Goal: Transaction & Acquisition: Obtain resource

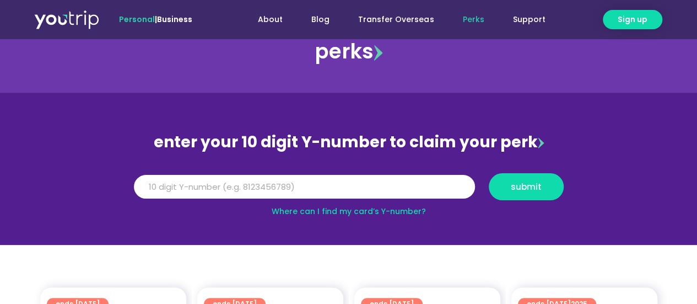
scroll to position [28, 0]
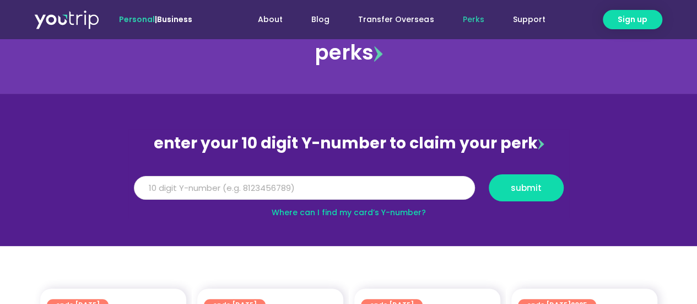
click at [293, 190] on input "Y Number" at bounding box center [304, 188] width 341 height 24
click at [402, 214] on link "Where can I find my card’s Y-number?" at bounding box center [349, 212] width 154 height 11
click at [290, 180] on input "Y Number" at bounding box center [304, 188] width 341 height 24
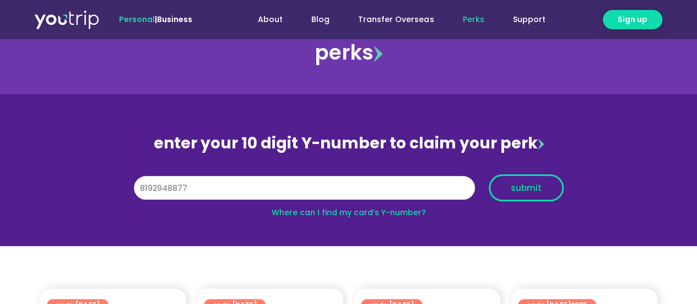
type input "8192948877"
click at [523, 186] on span "submit" at bounding box center [526, 188] width 31 height 8
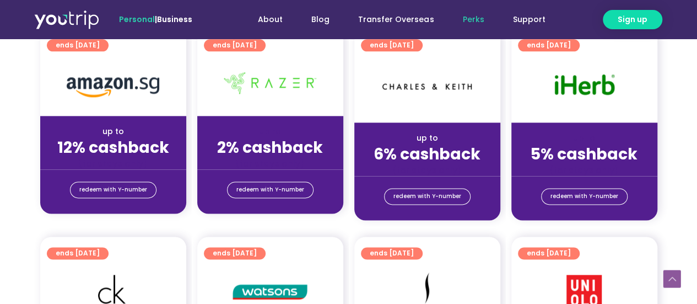
scroll to position [712, 0]
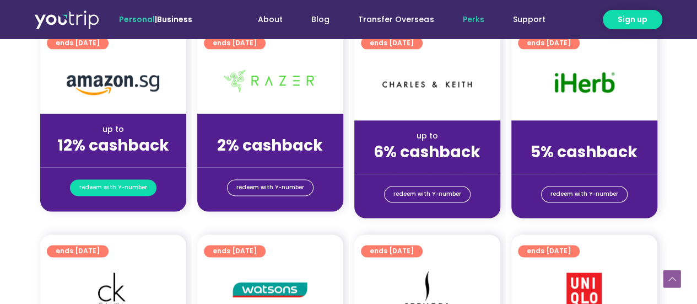
click at [109, 187] on span "redeem with Y-number" at bounding box center [113, 187] width 68 height 15
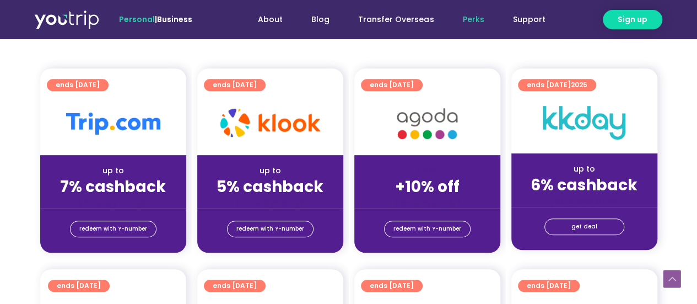
scroll to position [259, 0]
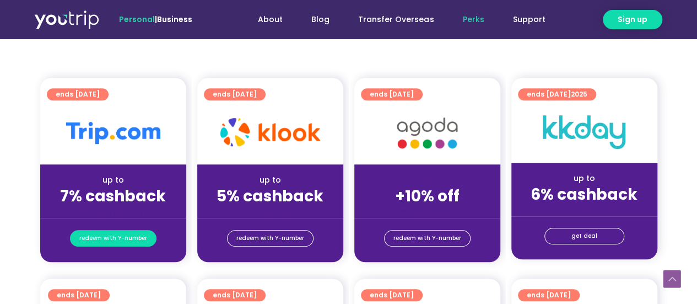
click at [138, 235] on span "redeem with Y-number" at bounding box center [113, 237] width 68 height 15
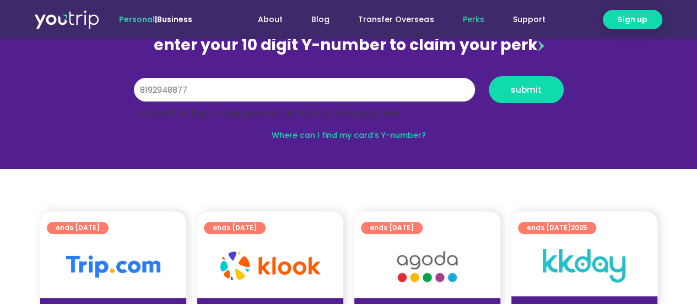
scroll to position [121, 0]
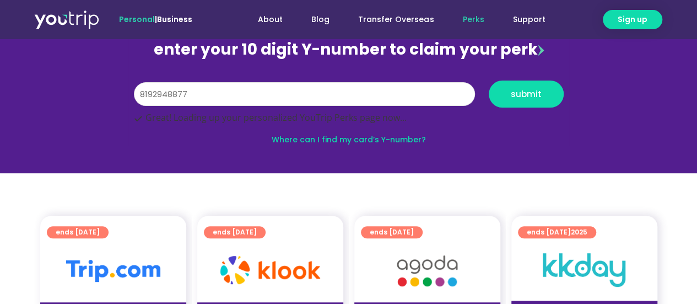
click at [298, 88] on input "8192948877" at bounding box center [304, 94] width 341 height 24
drag, startPoint x: 194, startPoint y: 96, endPoint x: 77, endPoint y: 106, distance: 117.3
click at [77, 106] on section "enter your 10 digit Y-number to claim your perk Y Number 8192948877 submit Grea…" at bounding box center [348, 86] width 697 height 173
type input "8192948877"
click at [500, 91] on span "submit" at bounding box center [526, 94] width 56 height 8
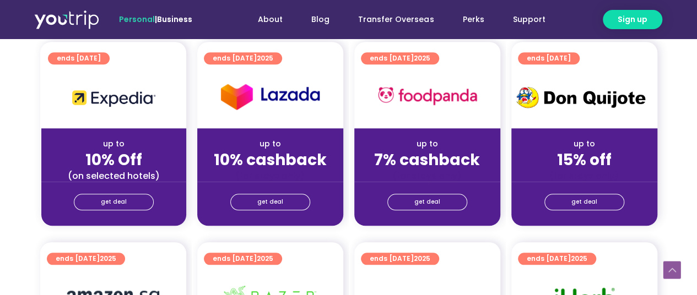
scroll to position [278, 0]
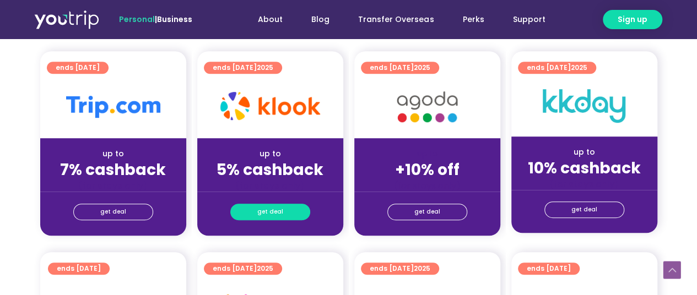
click at [255, 211] on link "get deal" at bounding box center [270, 212] width 80 height 17
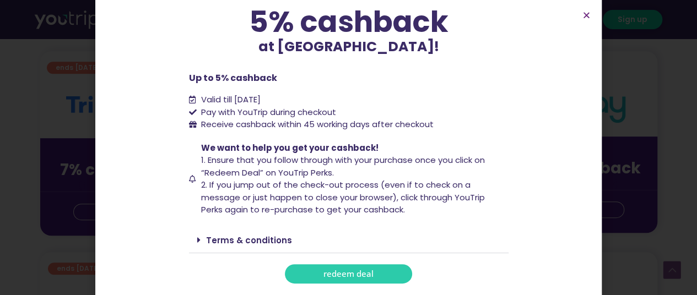
scroll to position [99, 0]
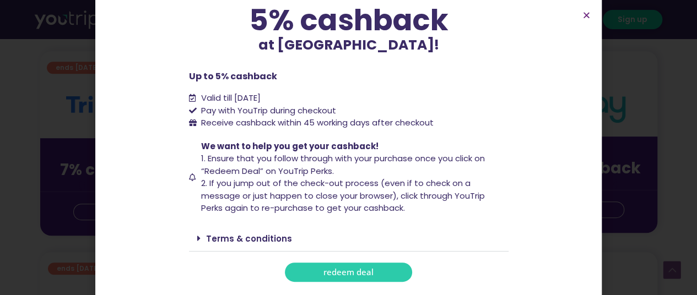
click at [346, 270] on span "redeem deal" at bounding box center [349, 272] width 50 height 8
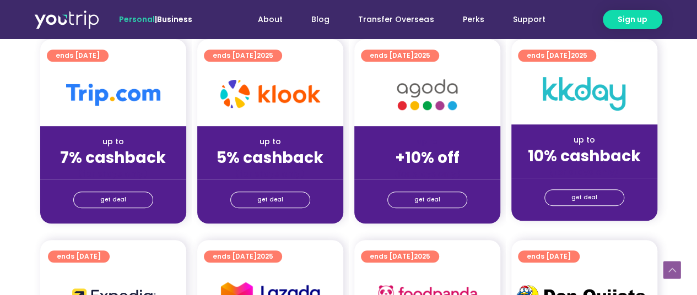
scroll to position [311, 0]
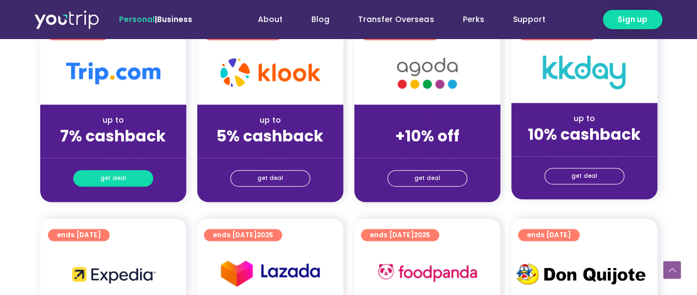
click at [112, 181] on span "get deal" at bounding box center [113, 178] width 26 height 15
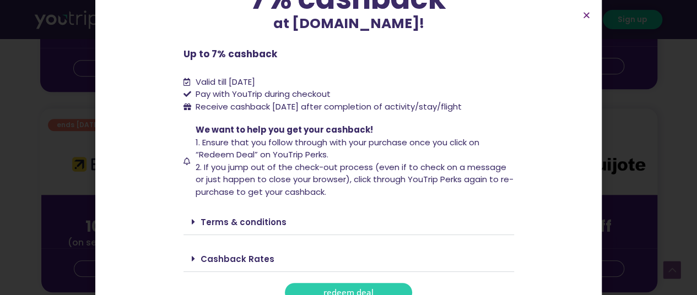
scroll to position [125, 0]
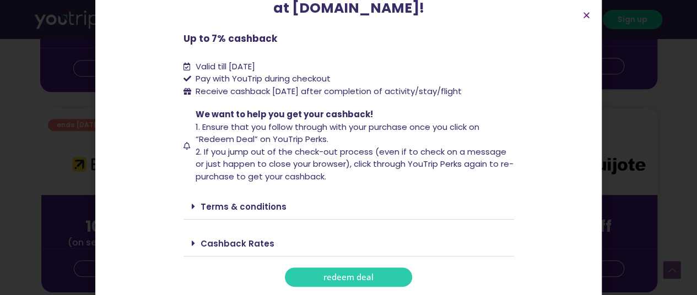
click at [192, 208] on span at bounding box center [196, 206] width 9 height 9
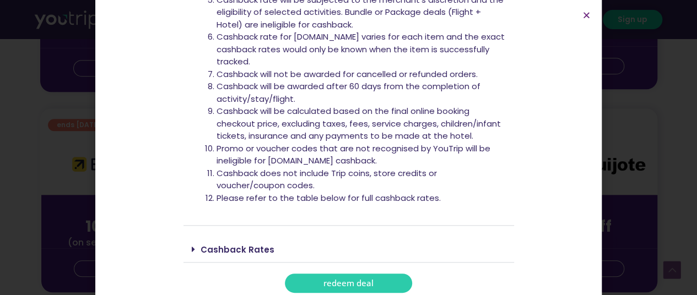
scroll to position [451, 0]
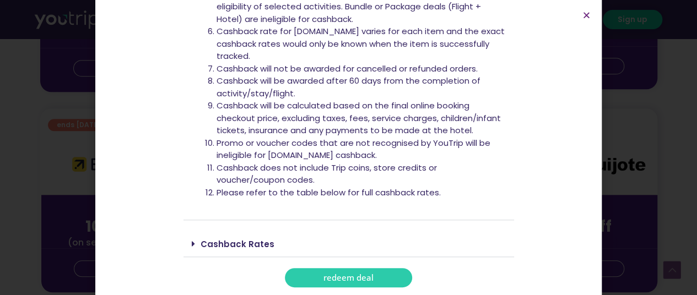
click at [185, 245] on div "Cashback Rates" at bounding box center [349, 244] width 331 height 26
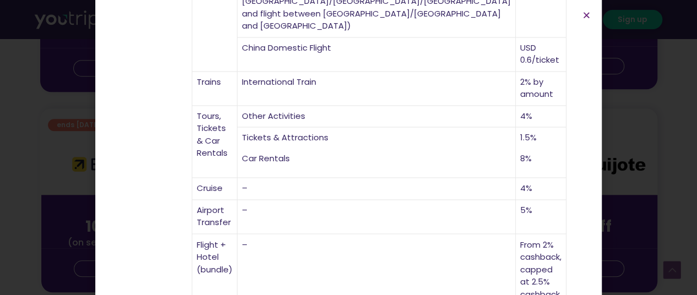
scroll to position [812, 0]
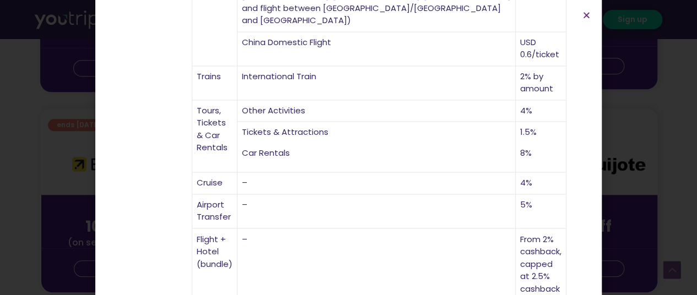
click at [588, 16] on icon "Close" at bounding box center [587, 15] width 8 height 8
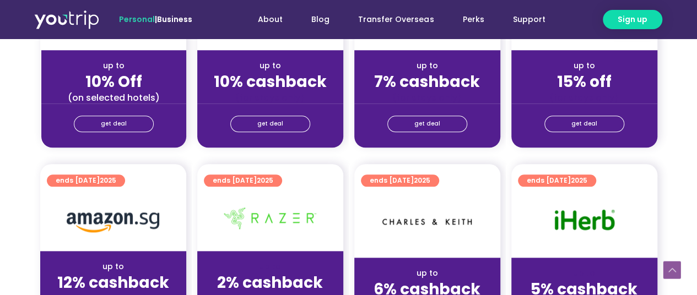
scroll to position [569, 0]
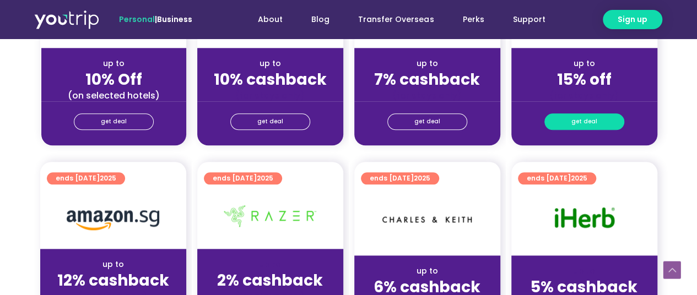
click at [591, 125] on span "get deal" at bounding box center [585, 121] width 26 height 15
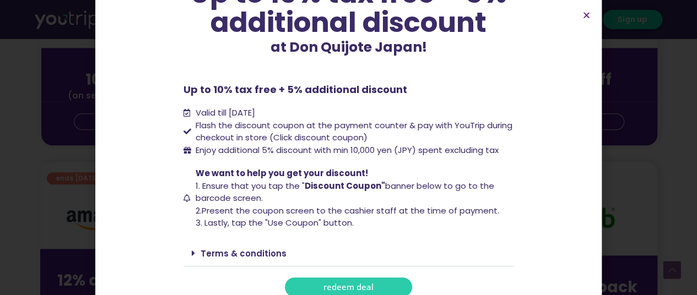
scroll to position [130, 0]
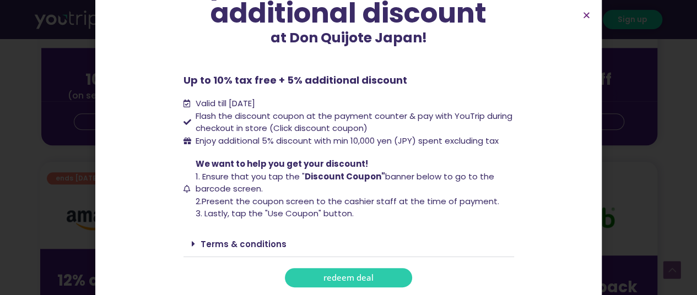
click at [343, 283] on link "redeem deal" at bounding box center [348, 277] width 127 height 19
click at [588, 13] on icon "Close" at bounding box center [587, 15] width 8 height 8
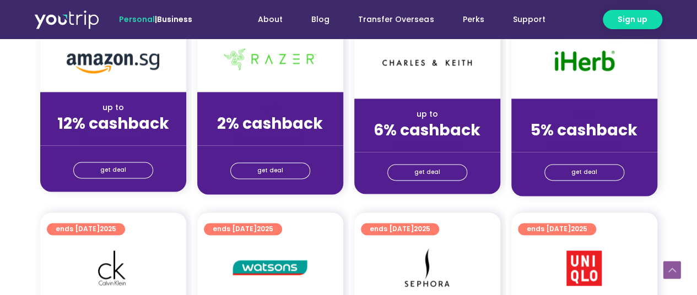
scroll to position [730, 0]
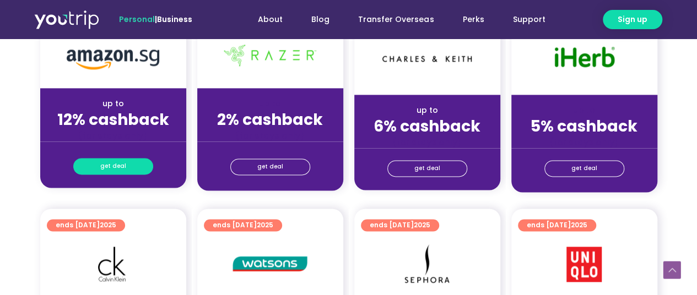
click at [108, 165] on span "get deal" at bounding box center [113, 166] width 26 height 15
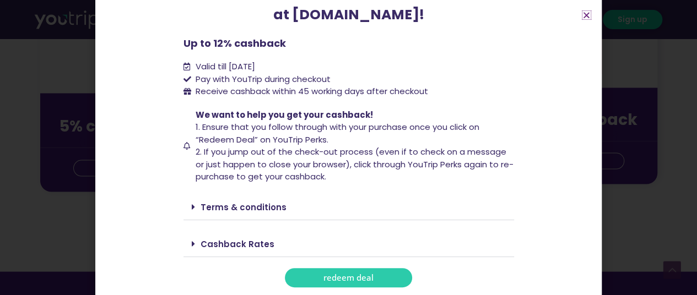
scroll to position [1005, 0]
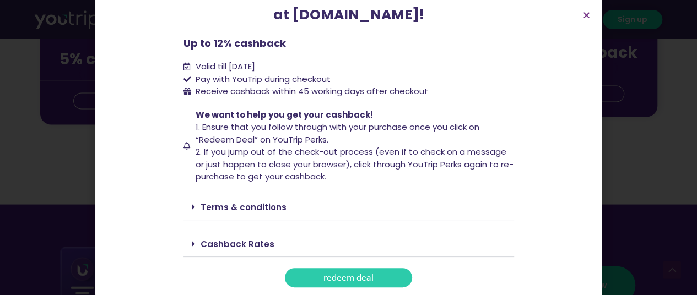
click at [239, 241] on link "Cashback Rates" at bounding box center [238, 245] width 74 height 12
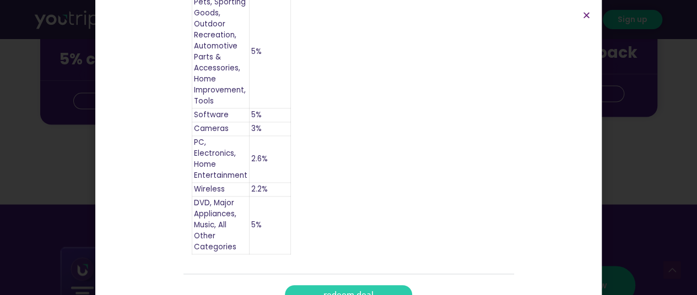
scroll to position [705, 0]
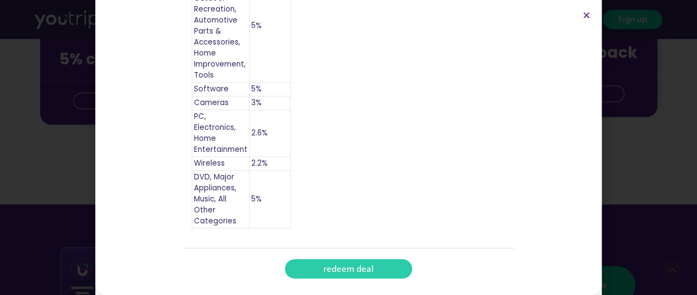
click at [366, 273] on span "redeem deal" at bounding box center [349, 269] width 50 height 8
click at [588, 13] on icon "Close" at bounding box center [587, 15] width 8 height 8
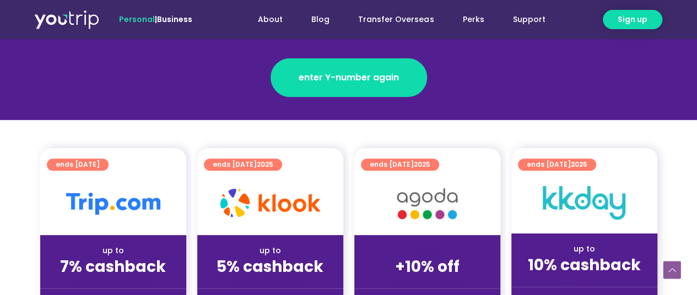
scroll to position [179, 0]
